Goal: Information Seeking & Learning: Learn about a topic

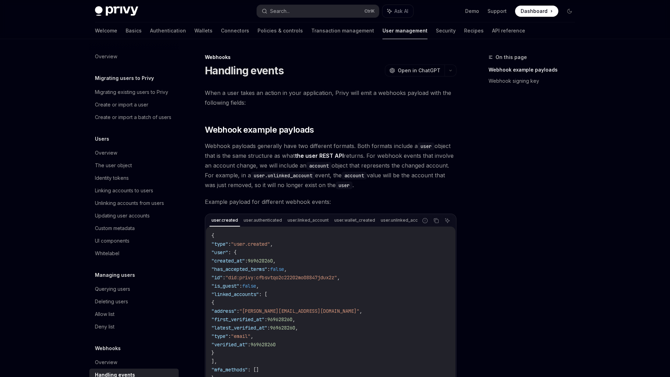
scroll to position [18, 0]
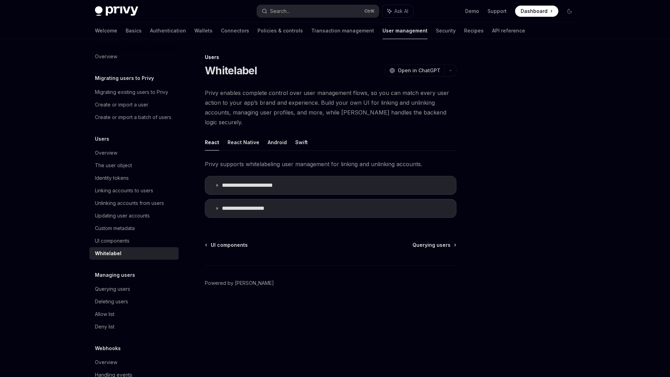
type textarea "*"
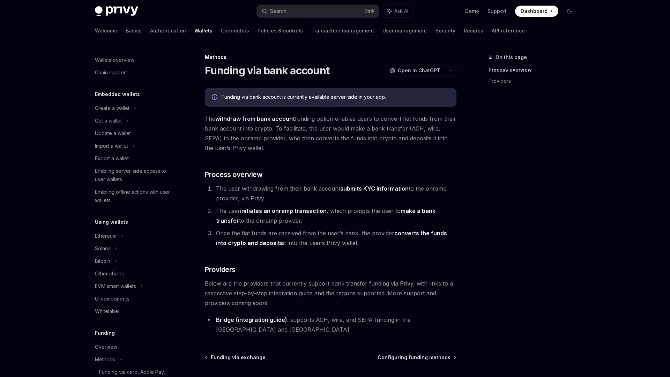
scroll to position [210, 0]
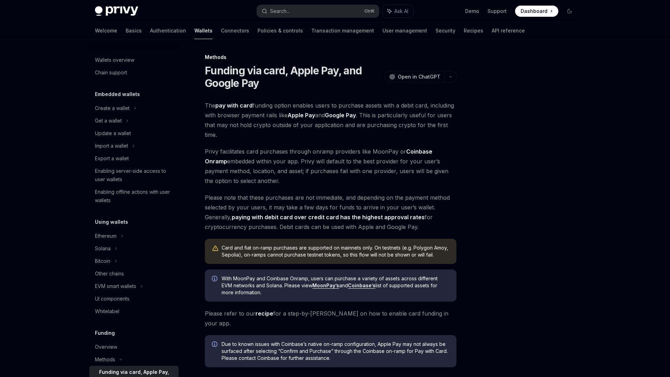
scroll to position [168, 0]
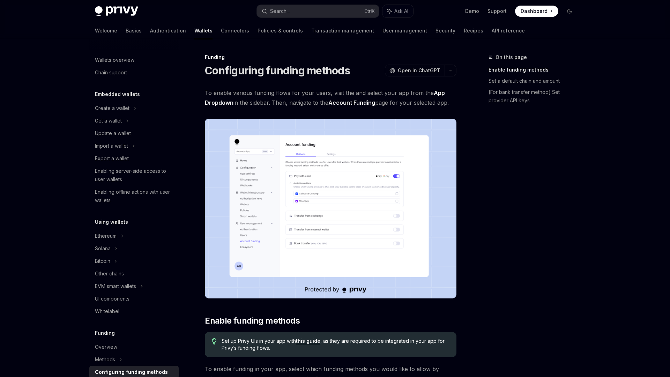
scroll to position [164, 0]
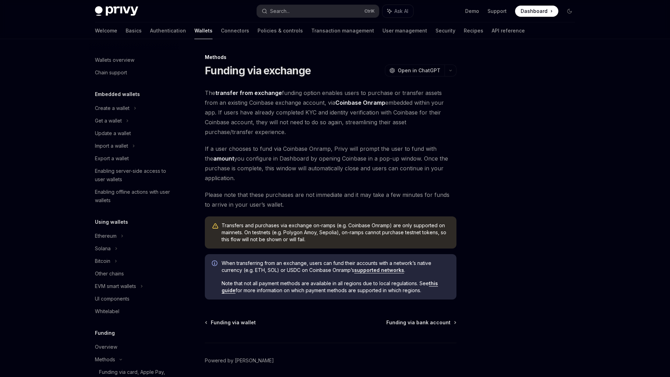
scroll to position [197, 0]
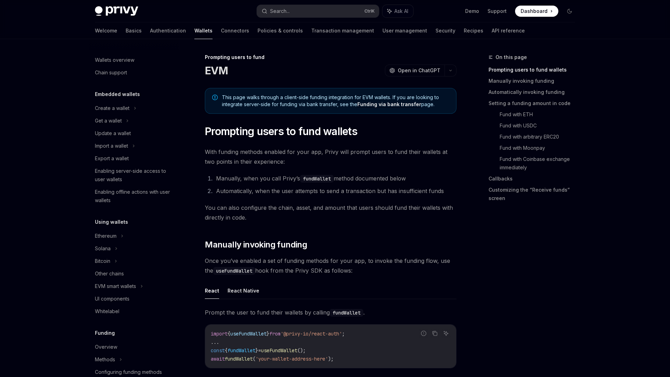
scroll to position [189, 0]
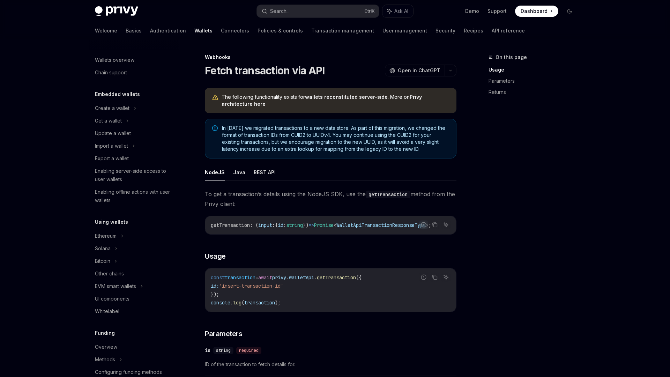
scroll to position [223, 0]
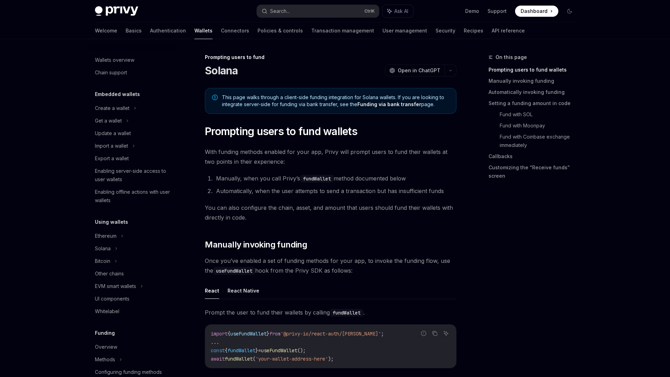
scroll to position [202, 0]
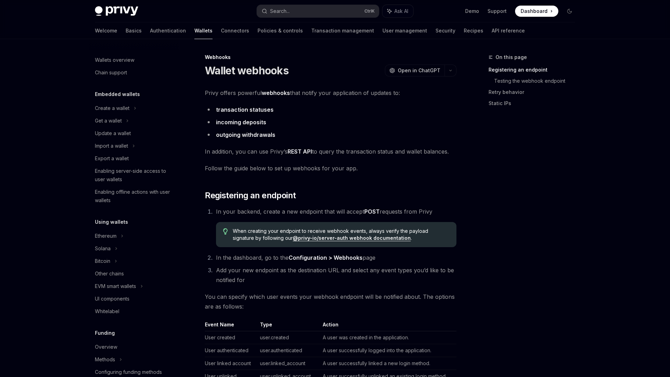
scroll to position [212, 0]
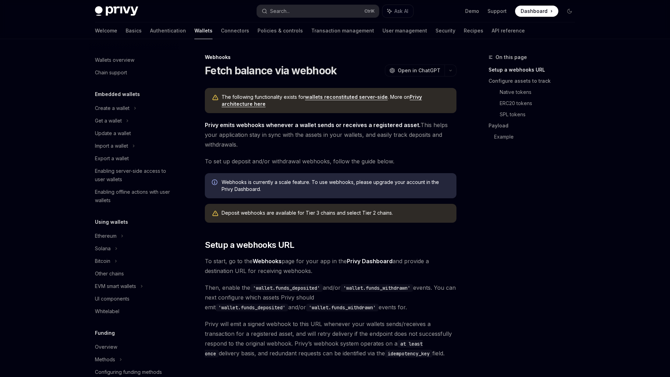
scroll to position [223, 0]
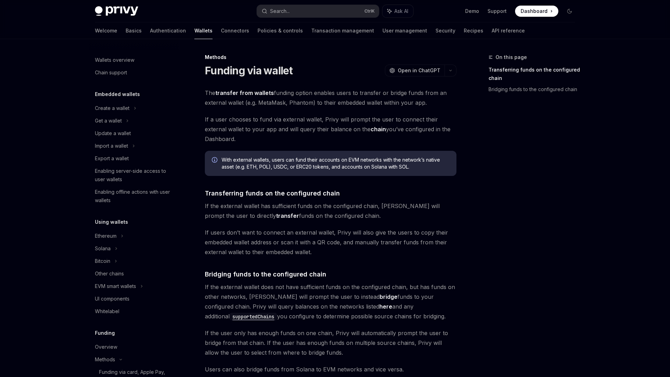
scroll to position [185, 0]
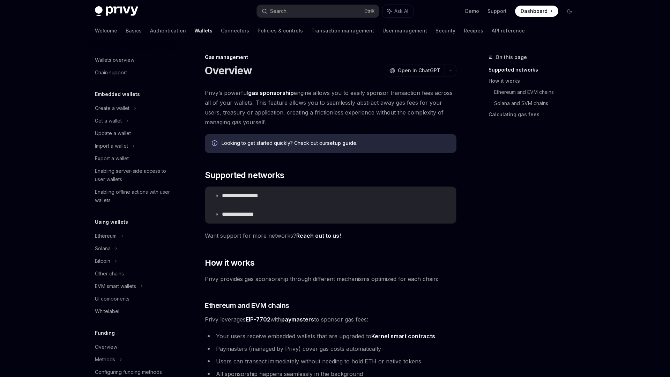
scroll to position [223, 0]
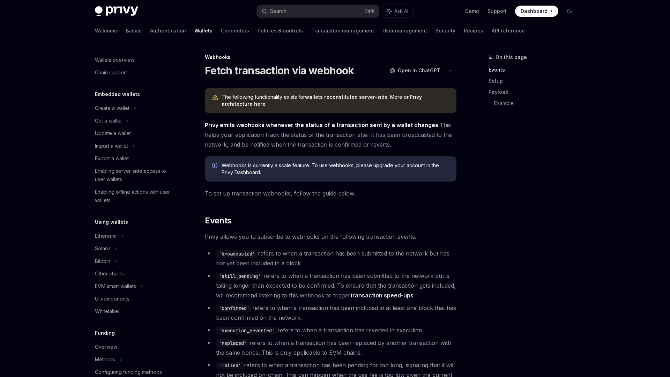
scroll to position [223, 0]
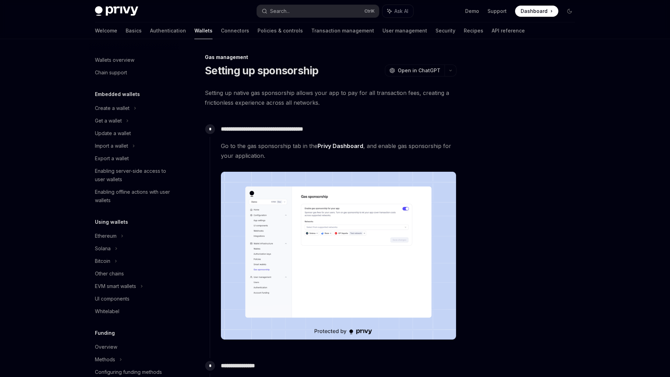
scroll to position [223, 0]
